Goal: Task Accomplishment & Management: Manage account settings

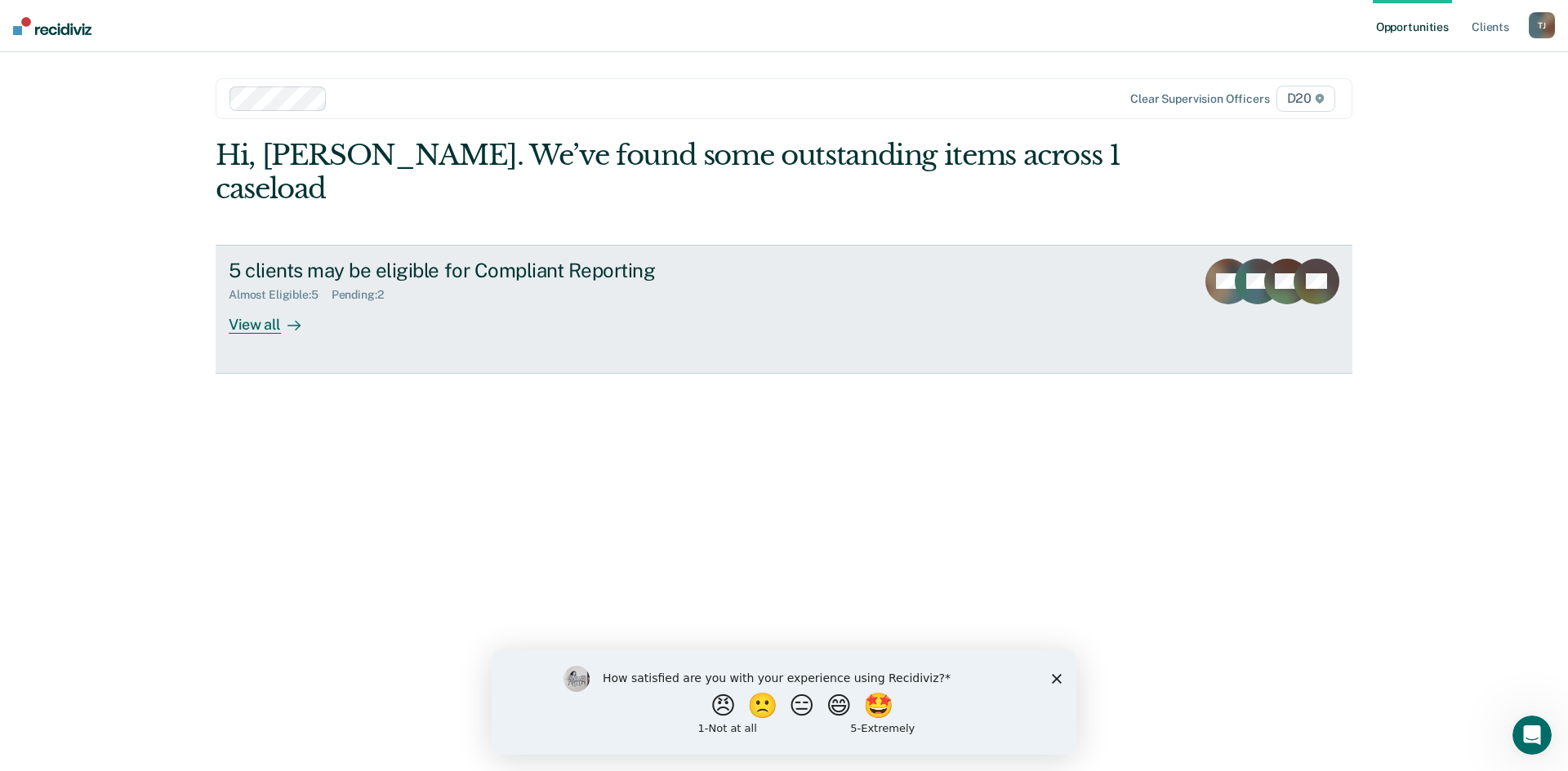
click at [306, 302] on div "View all" at bounding box center [273, 317] width 91 height 32
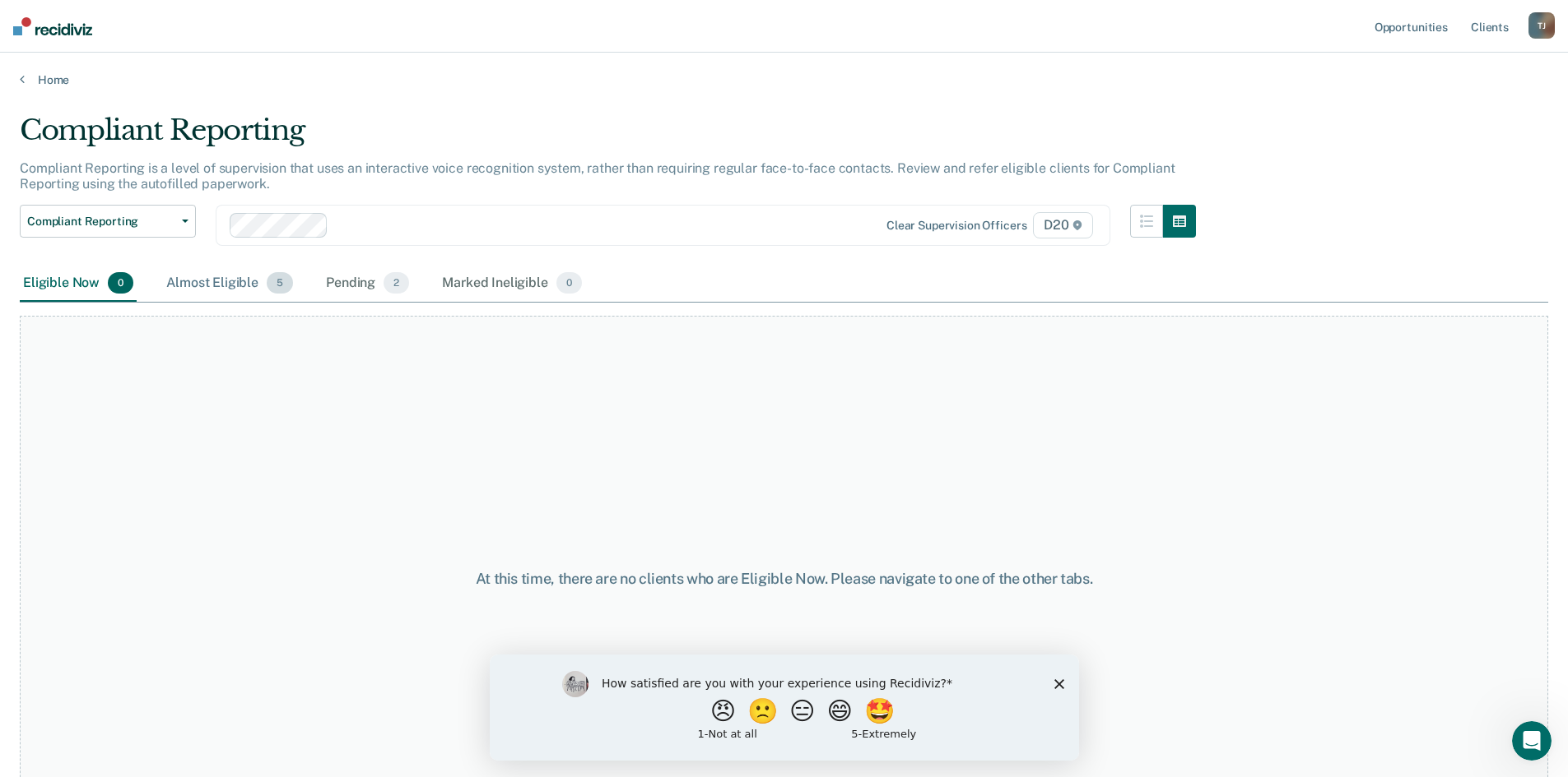
click at [256, 284] on div "Almost Eligible 5" at bounding box center [229, 284] width 134 height 36
